Goal: Transaction & Acquisition: Purchase product/service

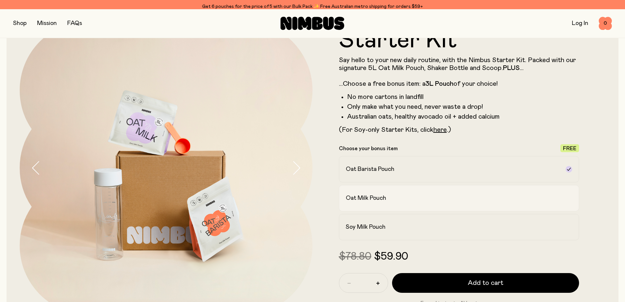
scroll to position [40, 0]
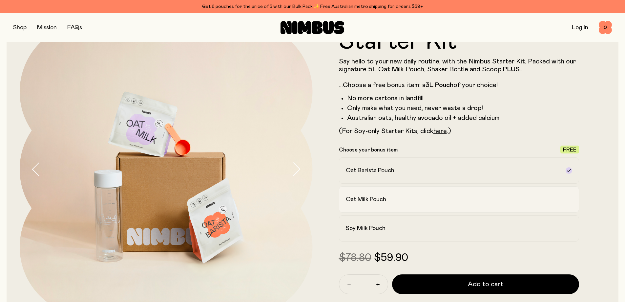
click at [399, 203] on div "Oat Milk Pouch" at bounding box center [453, 199] width 215 height 8
drag, startPoint x: 400, startPoint y: 170, endPoint x: 401, endPoint y: 179, distance: 9.2
click at [400, 171] on div "Oat Barista Pouch" at bounding box center [453, 170] width 215 height 8
click at [398, 204] on label "Oat Milk Pouch" at bounding box center [459, 199] width 241 height 26
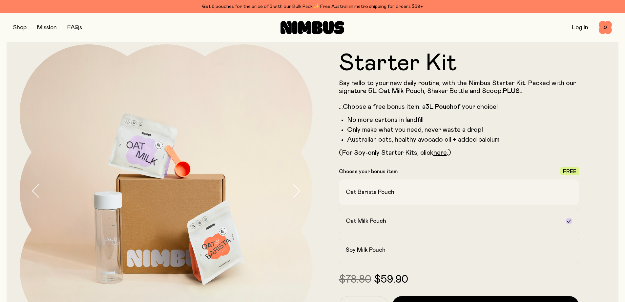
scroll to position [0, 0]
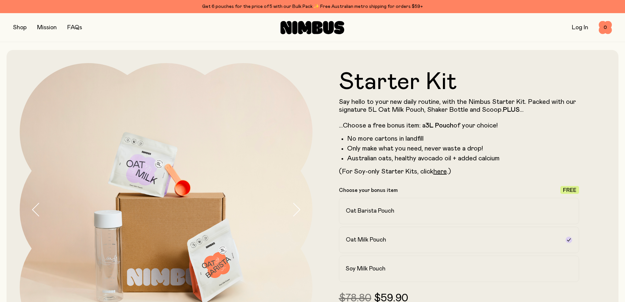
click at [411, 101] on p "Say hello to your new daily routine, with the Nimbus Starter Kit. Packed with o…" at bounding box center [459, 114] width 241 height 32
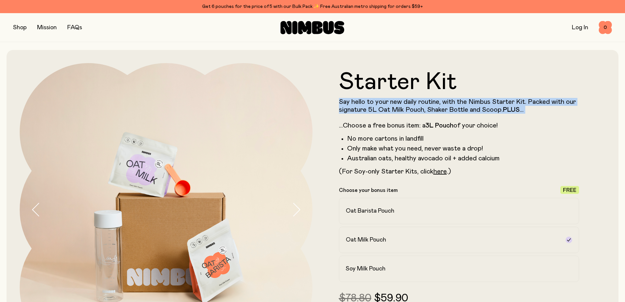
click at [411, 101] on p "Say hello to your new daily routine, with the Nimbus Starter Kit. Packed with o…" at bounding box center [459, 114] width 241 height 32
click at [397, 101] on p "Say hello to your new daily routine, with the Nimbus Starter Kit. Packed with o…" at bounding box center [459, 114] width 241 height 32
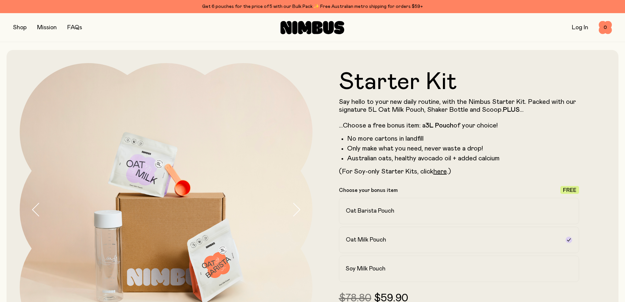
click at [17, 29] on button "button" at bounding box center [19, 27] width 13 height 9
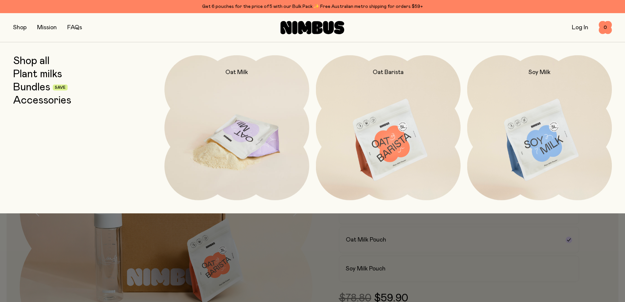
click at [222, 129] on img at bounding box center [236, 140] width 145 height 170
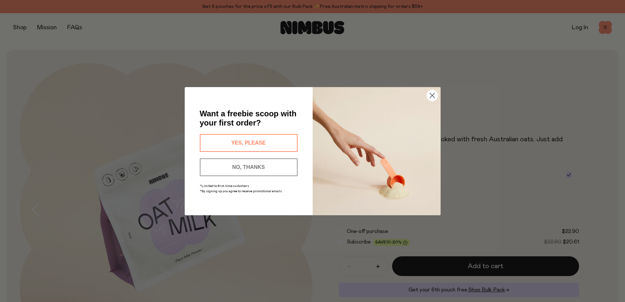
click at [278, 161] on button "NO, THANKS" at bounding box center [249, 167] width 98 height 18
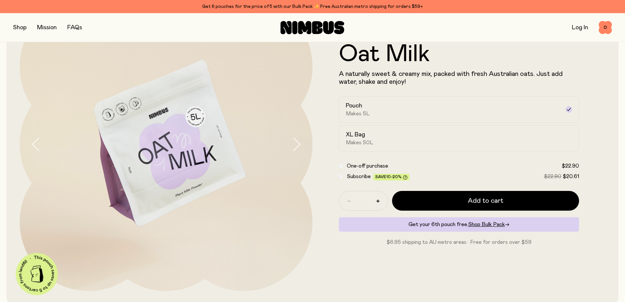
scroll to position [66, 0]
click at [370, 134] on div "XL Bag Makes 50L" at bounding box center [453, 137] width 215 height 15
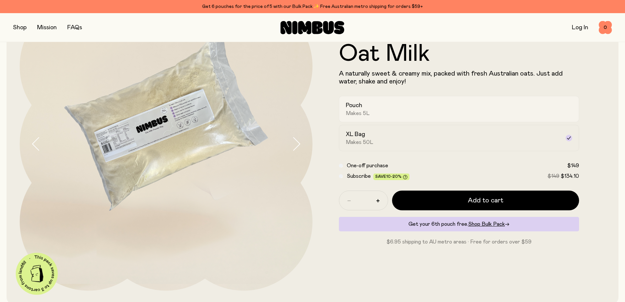
click at [391, 113] on div "Pouch Makes 5L" at bounding box center [453, 108] width 215 height 15
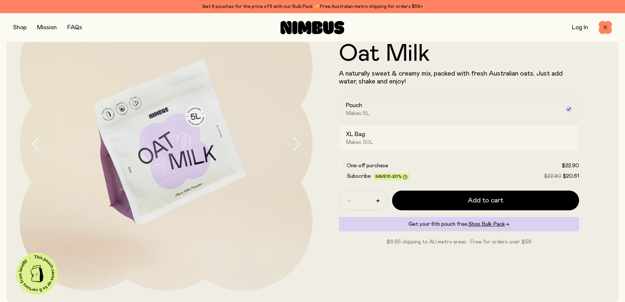
click at [468, 144] on div "XL Bag Makes 50L" at bounding box center [453, 137] width 215 height 15
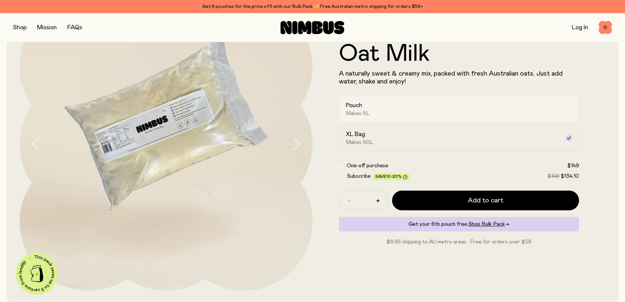
click at [397, 106] on div "Pouch Makes 5L" at bounding box center [453, 108] width 215 height 15
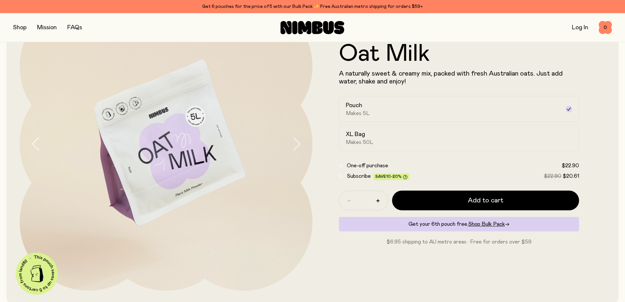
click at [358, 177] on span "Subscribe" at bounding box center [359, 175] width 24 height 5
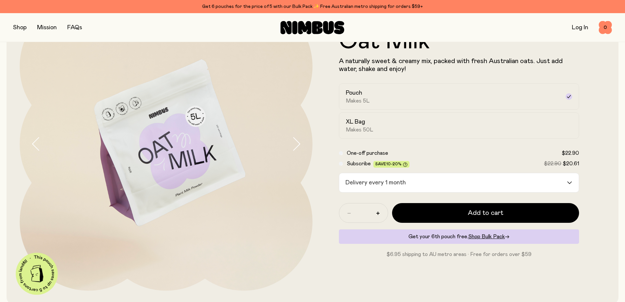
click at [365, 155] on span "One-off purchase" at bounding box center [367, 152] width 41 height 5
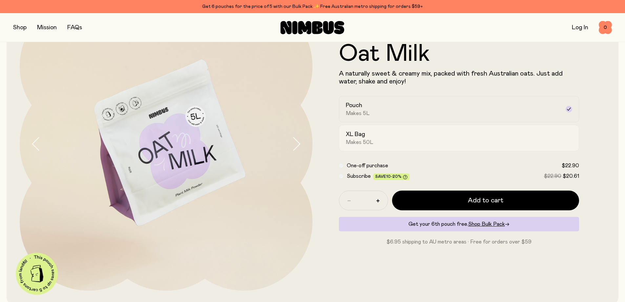
click at [370, 145] on span "Makes 50L" at bounding box center [360, 142] width 28 height 7
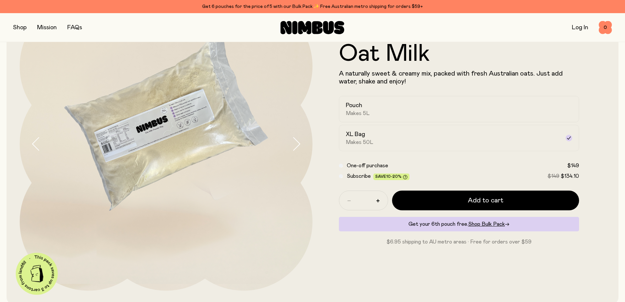
click at [355, 174] on span "Subscribe" at bounding box center [359, 175] width 24 height 5
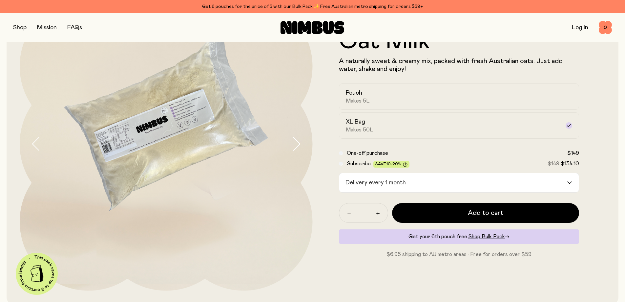
click at [410, 182] on input "Search for option" at bounding box center [488, 182] width 158 height 19
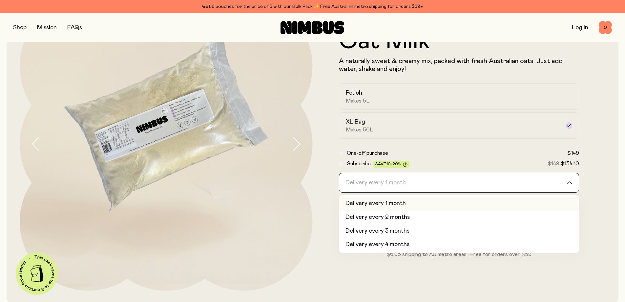
click at [410, 182] on input "Search for option" at bounding box center [454, 182] width 223 height 19
click at [364, 152] on span "One-off purchase" at bounding box center [367, 152] width 41 height 5
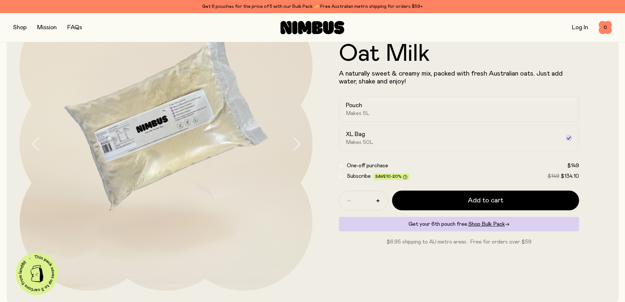
click at [190, 101] on img at bounding box center [166, 143] width 293 height 293
drag, startPoint x: 581, startPoint y: 178, endPoint x: 587, endPoint y: 178, distance: 6.6
click at [587, 178] on form "Oat Milk A naturally sweet & creamy mix, packed with fresh Australian oats. Jus…" at bounding box center [459, 143] width 293 height 203
